Goal: Task Accomplishment & Management: Manage account settings

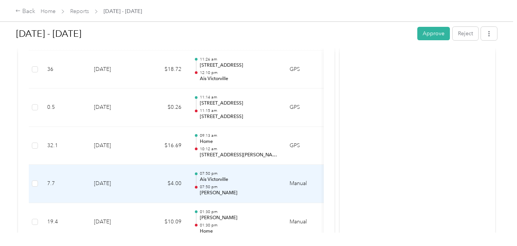
scroll to position [526, 0]
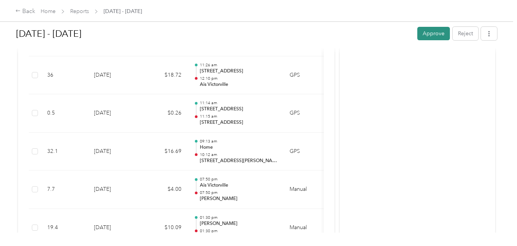
click at [434, 33] on button "Approve" at bounding box center [433, 33] width 33 height 13
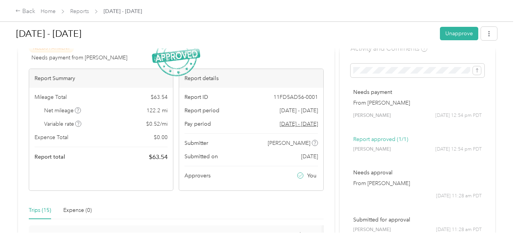
scroll to position [0, 0]
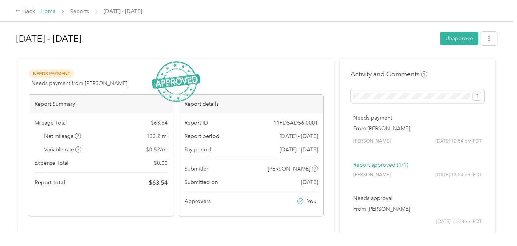
click at [46, 12] on link "Home" at bounding box center [48, 11] width 15 height 7
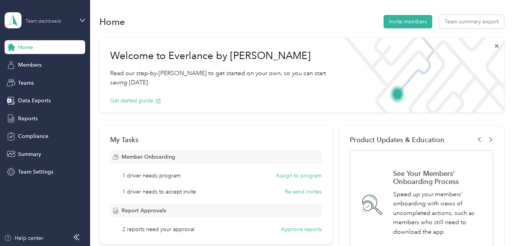
click at [58, 20] on div "Team dashboard" at bounding box center [43, 21] width 35 height 5
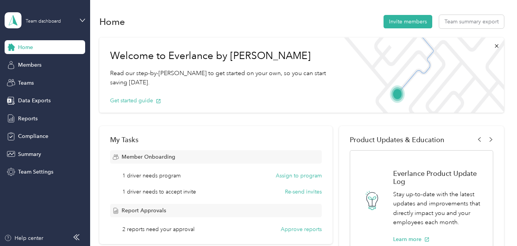
click at [34, 98] on div "Log out" at bounding box center [27, 98] width 30 height 8
